Goal: Information Seeking & Learning: Learn about a topic

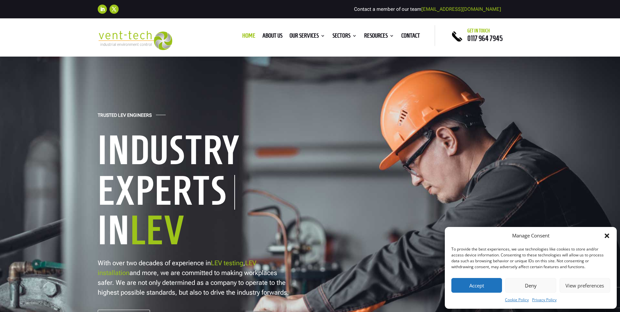
click at [461, 287] on button "Accept" at bounding box center [477, 285] width 51 height 15
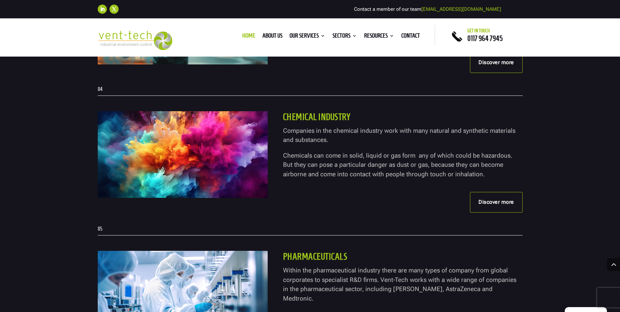
scroll to position [1700, 0]
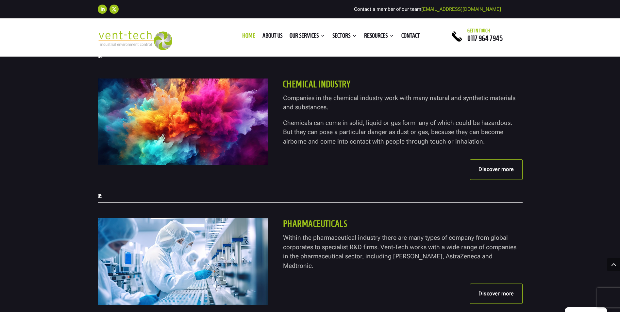
click at [496, 181] on div "Chemical industry Companies in the chemical industry work with many natural and…" at bounding box center [310, 128] width 425 height 130
click at [498, 172] on link "Discover more" at bounding box center [496, 169] width 53 height 20
click at [476, 288] on link "Discover more" at bounding box center [496, 294] width 53 height 20
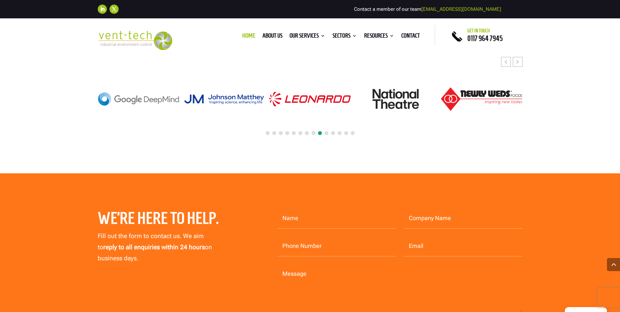
scroll to position [2943, 0]
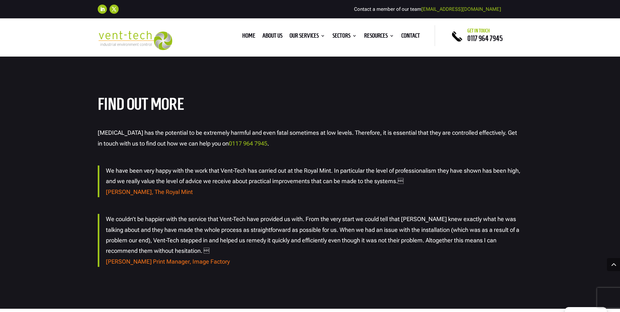
scroll to position [1145, 0]
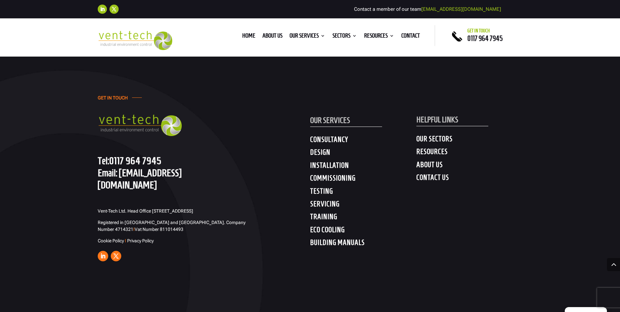
scroll to position [2060, 0]
